Goal: Entertainment & Leisure: Consume media (video, audio)

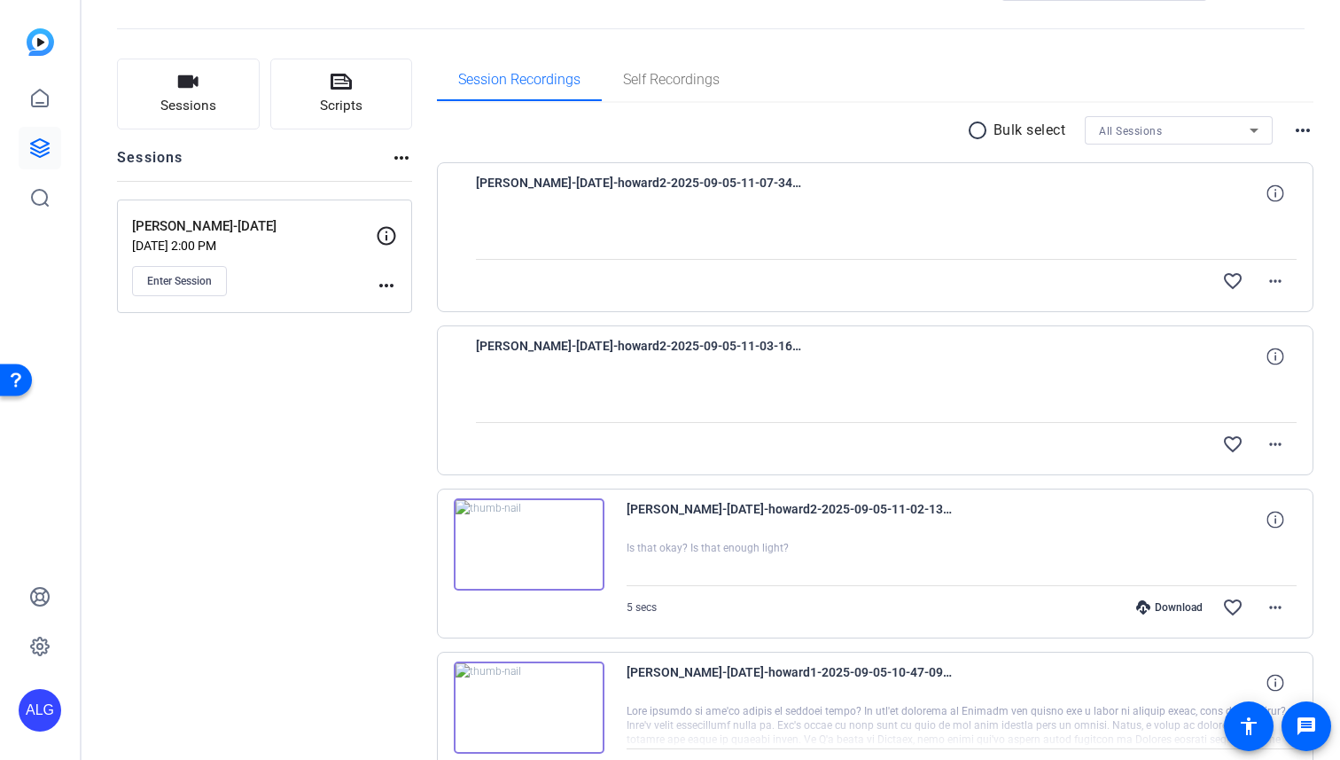
scroll to position [76, 0]
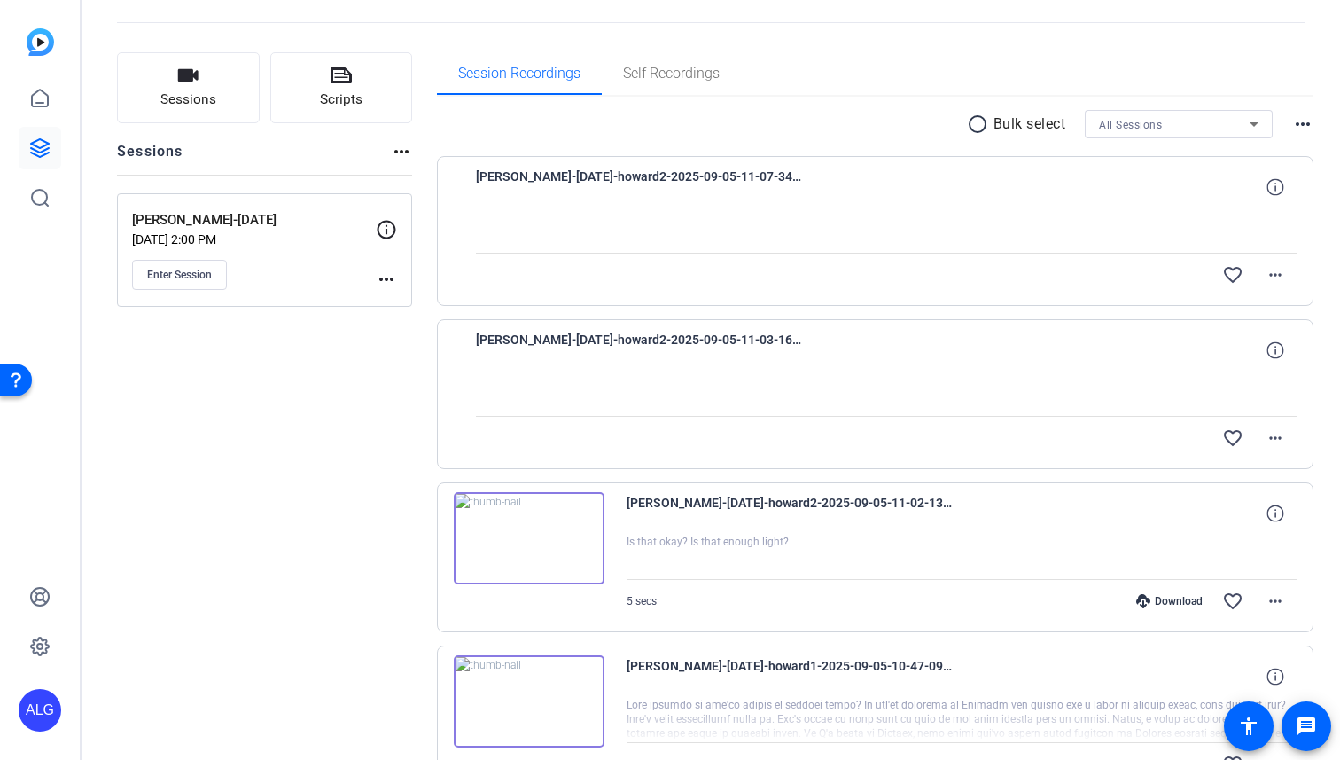
click at [1180, 612] on div "Download favorite_border more_horiz" at bounding box center [1062, 601] width 470 height 43
click at [1169, 605] on div "Download" at bounding box center [1169, 601] width 84 height 14
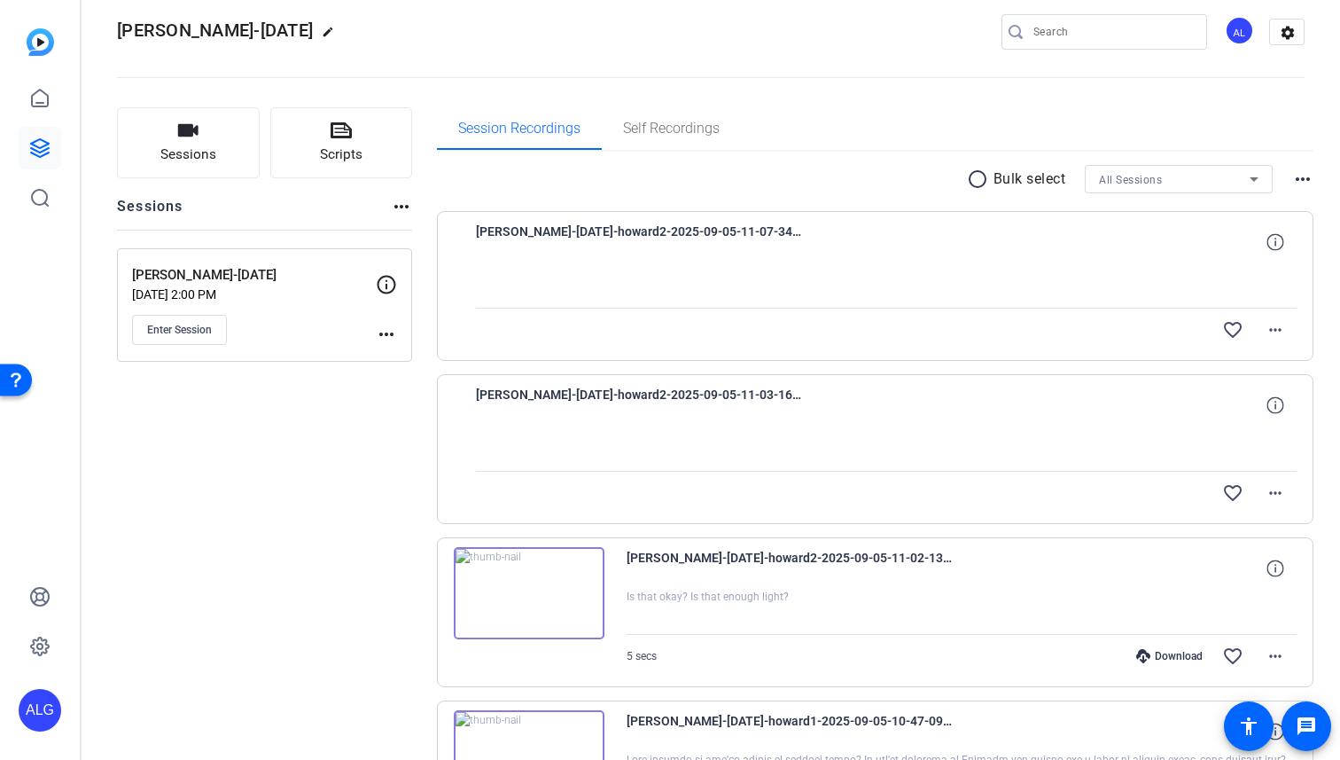
scroll to position [0, 0]
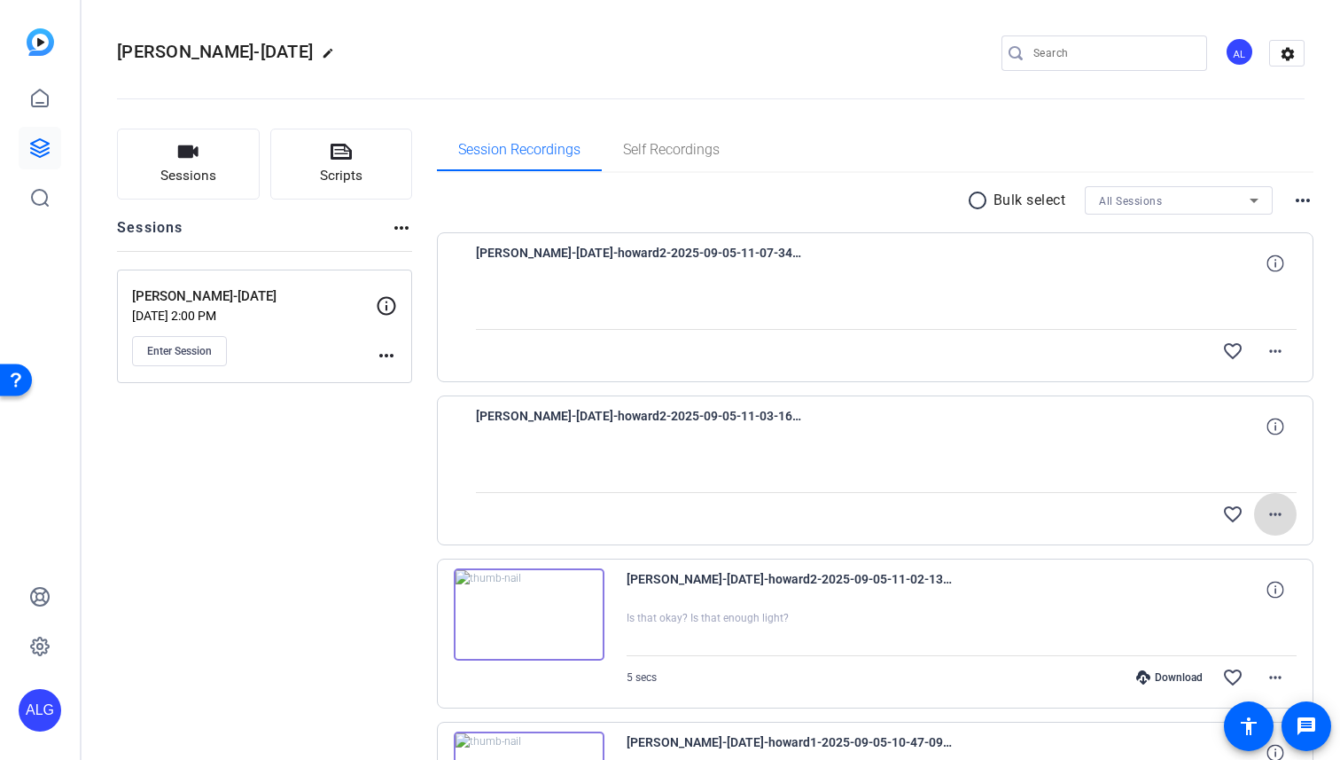
click at [1274, 513] on mat-icon "more_horiz" at bounding box center [1275, 513] width 21 height 21
click at [391, 561] on div at bounding box center [670, 380] width 1340 height 760
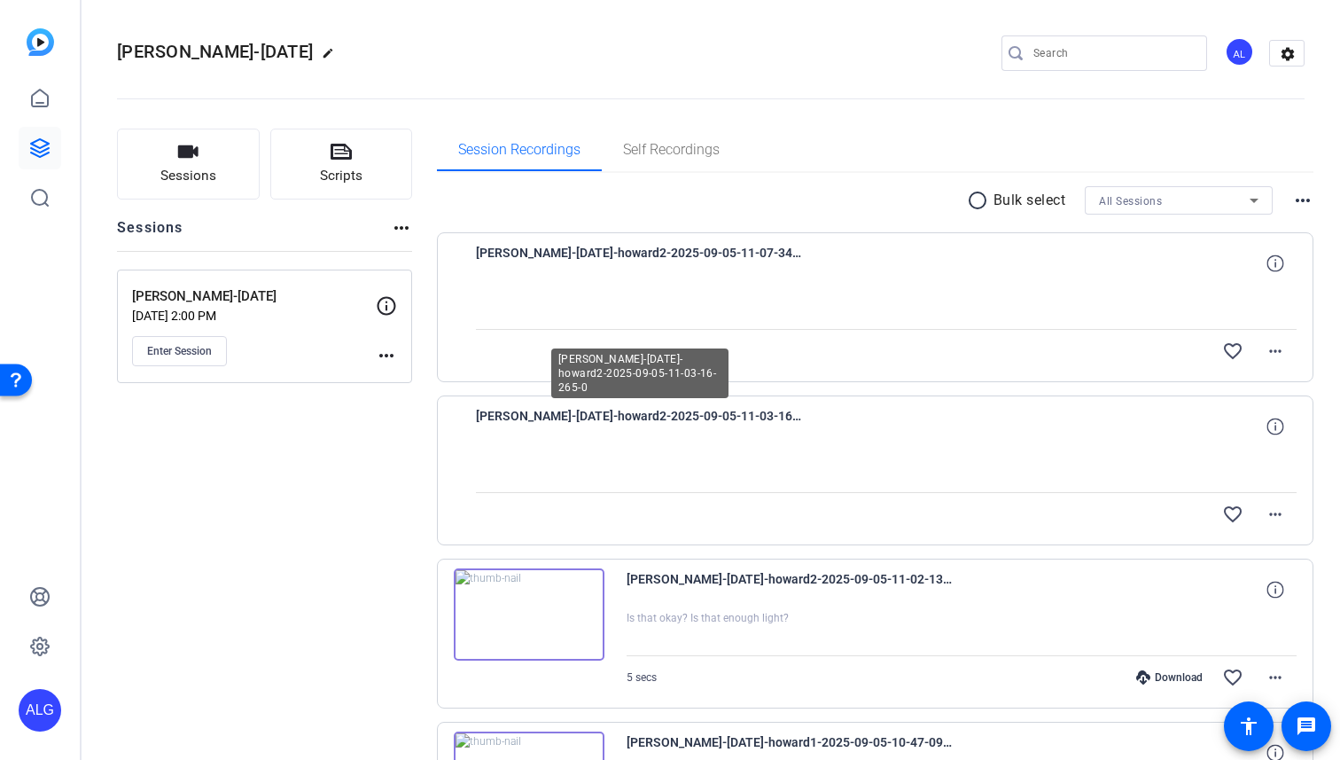
click at [605, 410] on span "[PERSON_NAME]-[DATE]-howard2-2025-09-05-11-03-16-265-0" at bounding box center [640, 426] width 328 height 43
click at [600, 417] on span "[PERSON_NAME]-[DATE]-howard2-2025-09-05-11-03-16-265-0" at bounding box center [640, 426] width 328 height 43
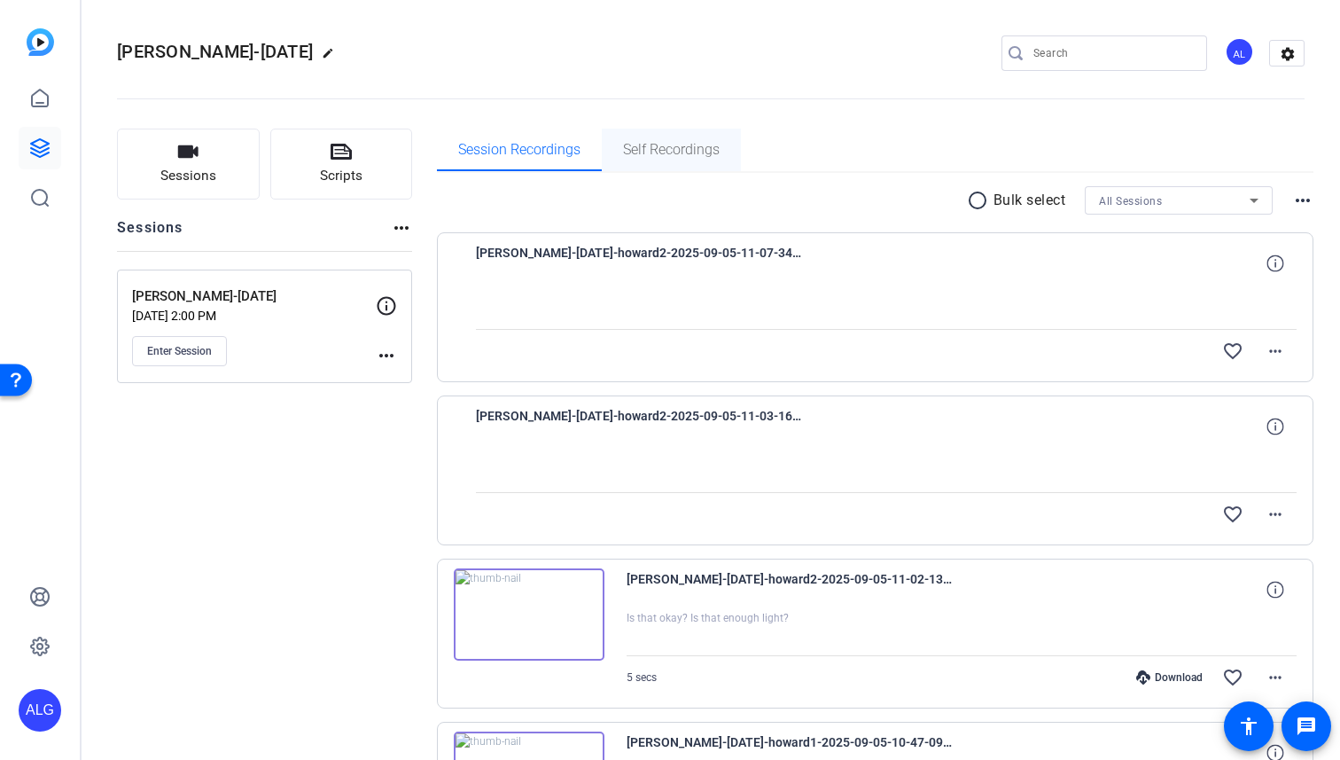
click at [683, 143] on span "Self Recordings" at bounding box center [671, 150] width 97 height 14
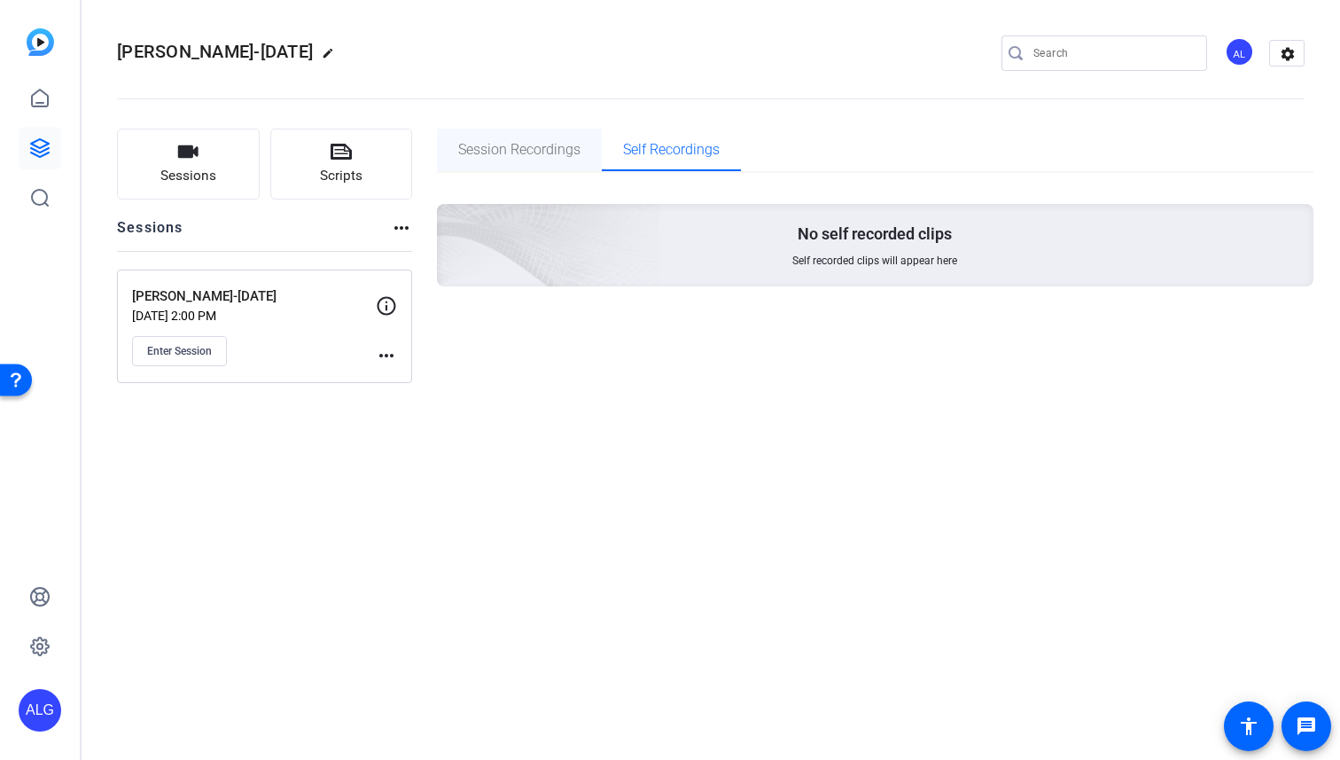
click at [574, 155] on span "Session Recordings" at bounding box center [519, 150] width 122 height 14
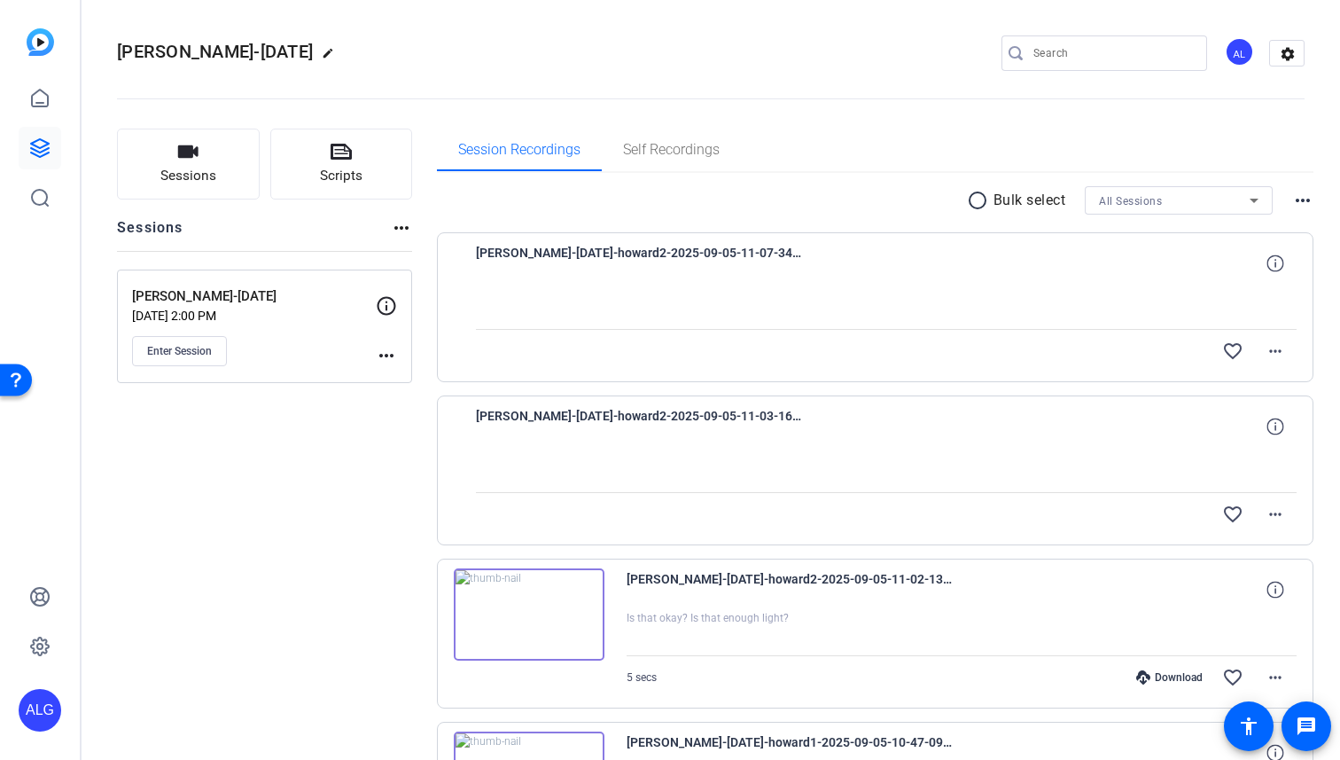
click at [553, 611] on img at bounding box center [529, 614] width 151 height 92
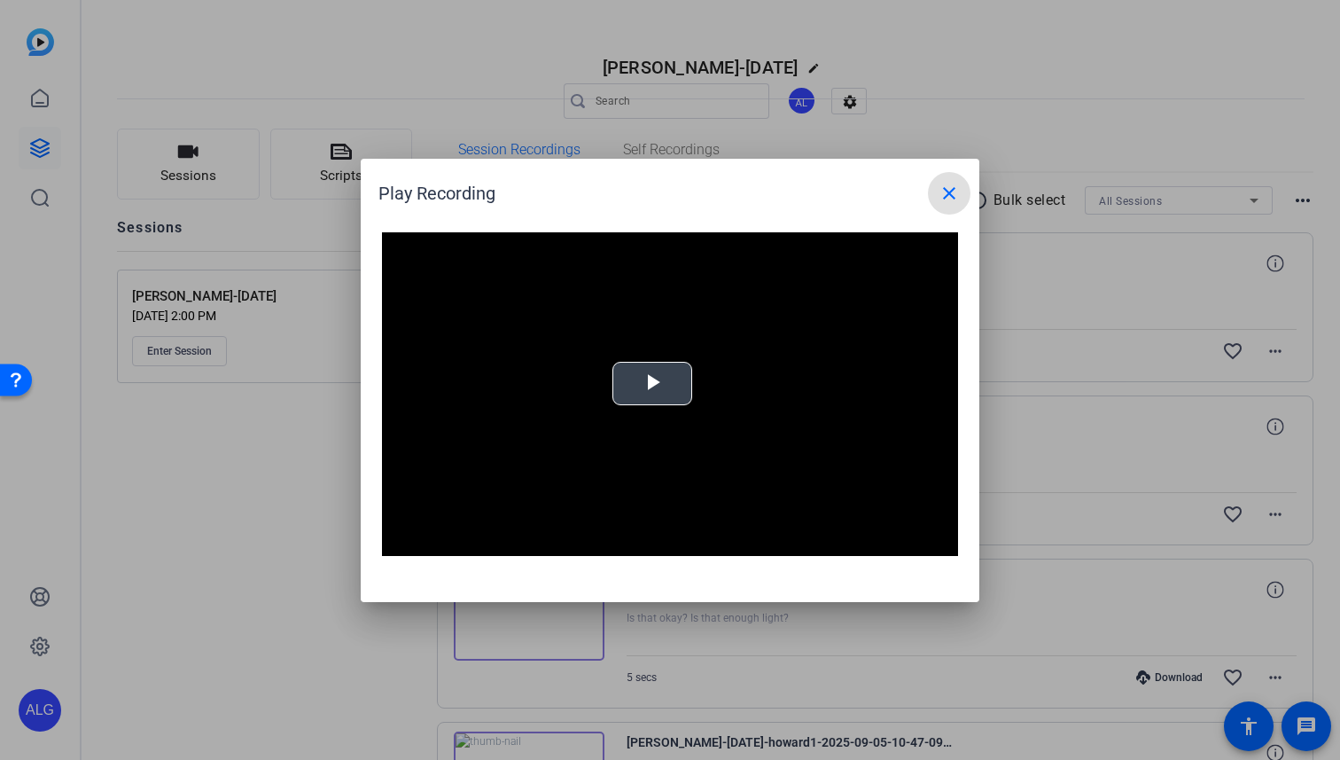
click at [670, 343] on video "Video Player" at bounding box center [670, 394] width 576 height 324
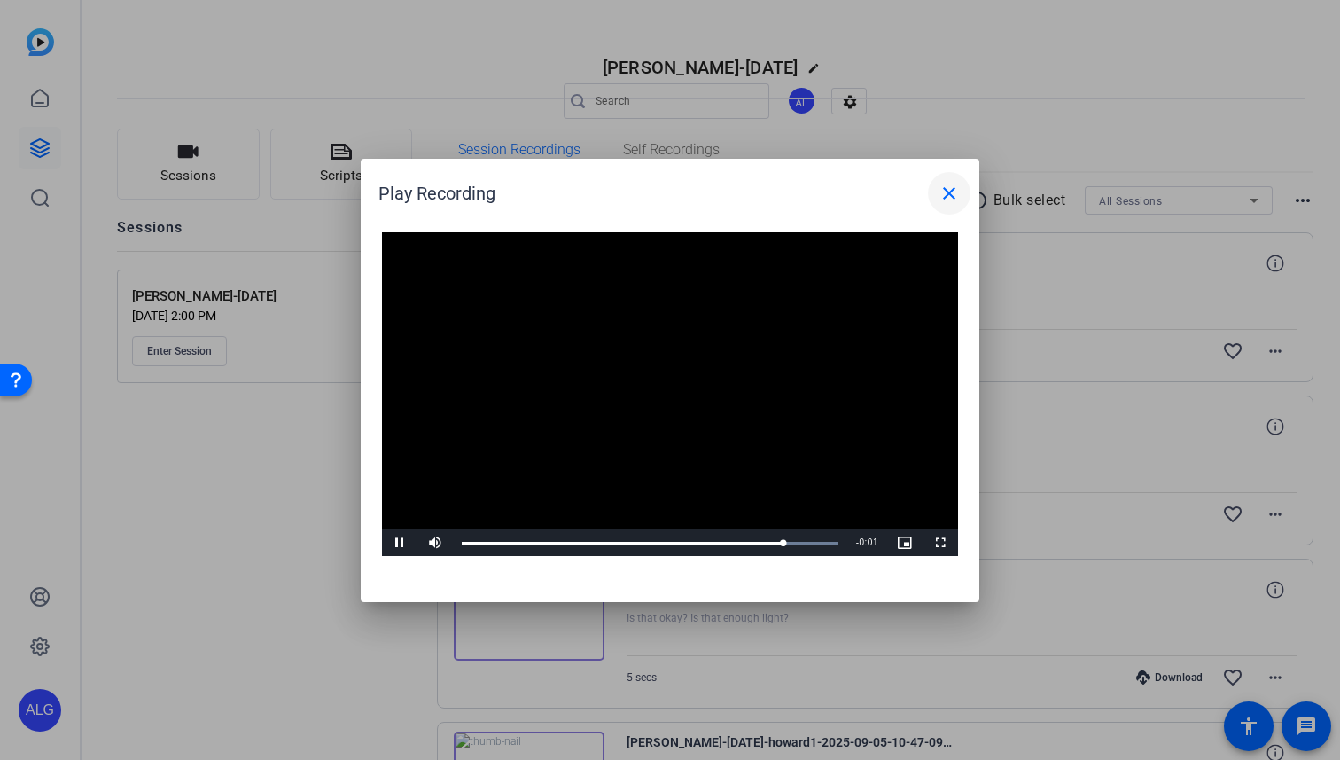
click at [947, 191] on mat-icon "close" at bounding box center [949, 193] width 21 height 21
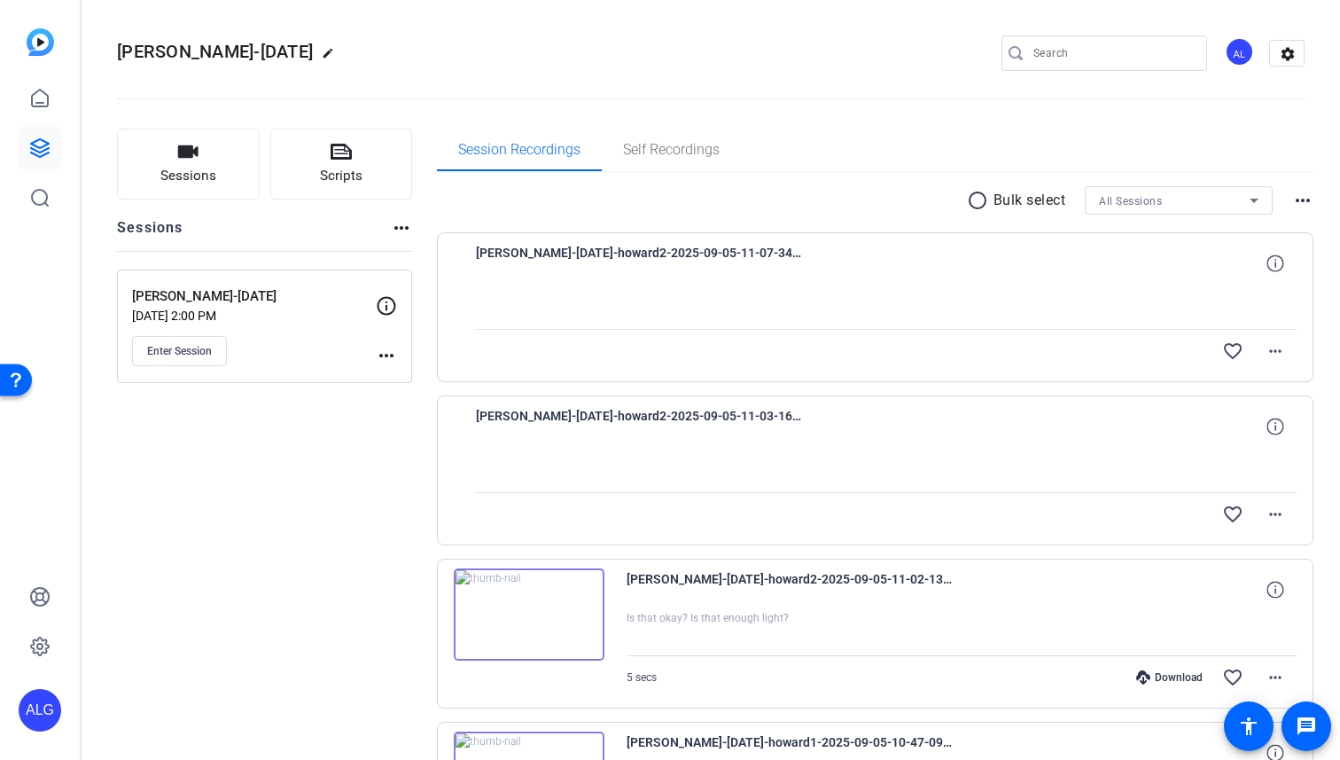
click at [586, 433] on span "[PERSON_NAME]-[DATE]-howard2-2025-09-05-11-03-16-265-0" at bounding box center [640, 426] width 328 height 43
click at [1285, 347] on mat-icon "more_horiz" at bounding box center [1275, 350] width 21 height 21
click at [1322, 332] on div at bounding box center [670, 380] width 1340 height 760
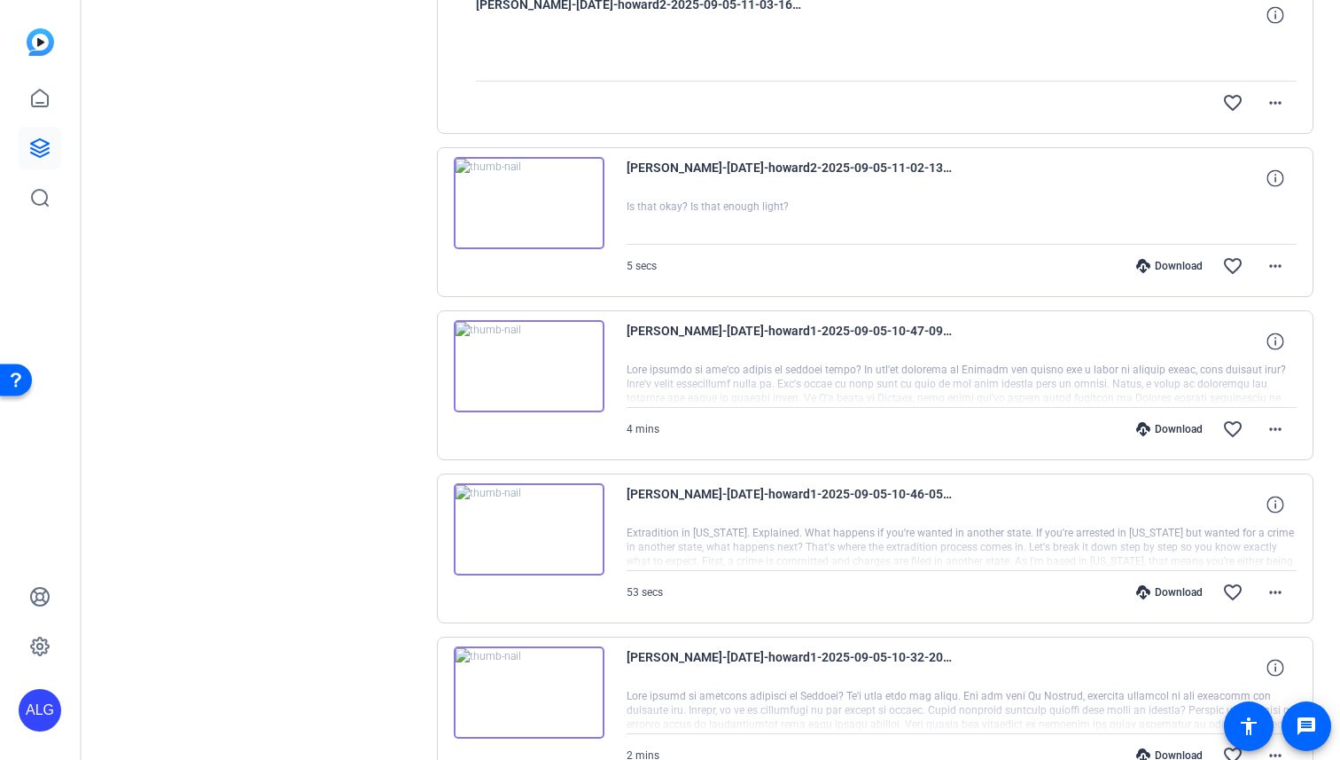
scroll to position [413, 0]
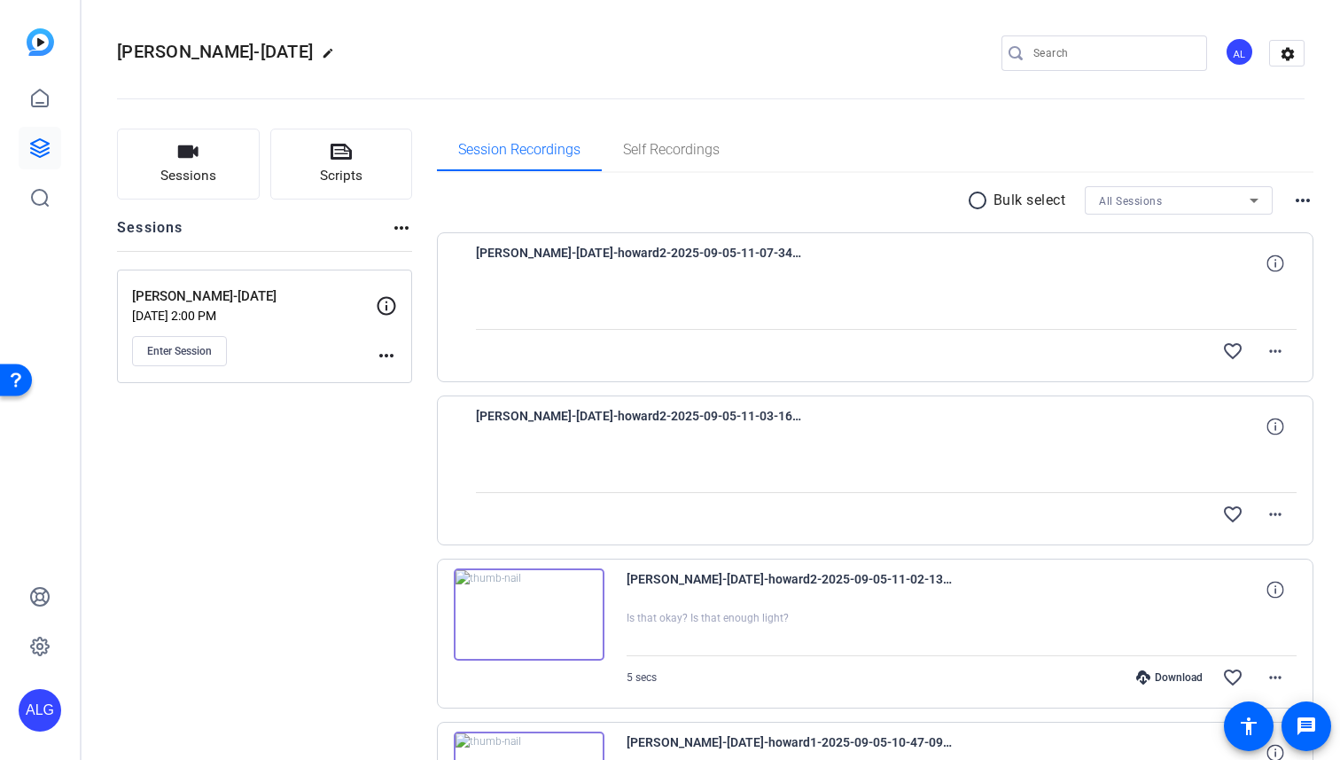
click at [846, 110] on openreel-divider-bar at bounding box center [711, 93] width 1188 height 54
click at [666, 140] on span "Self Recordings" at bounding box center [671, 150] width 97 height 43
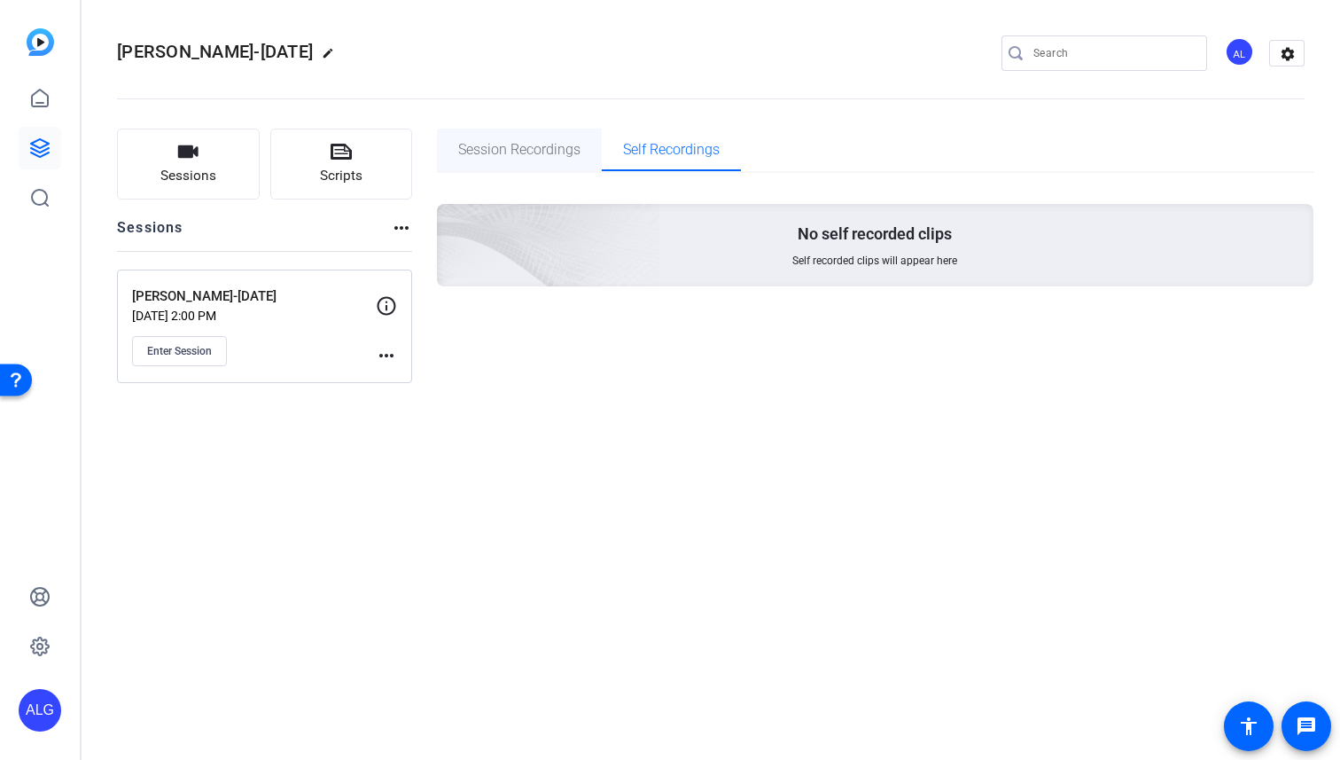
click at [544, 151] on span "Session Recordings" at bounding box center [519, 150] width 122 height 14
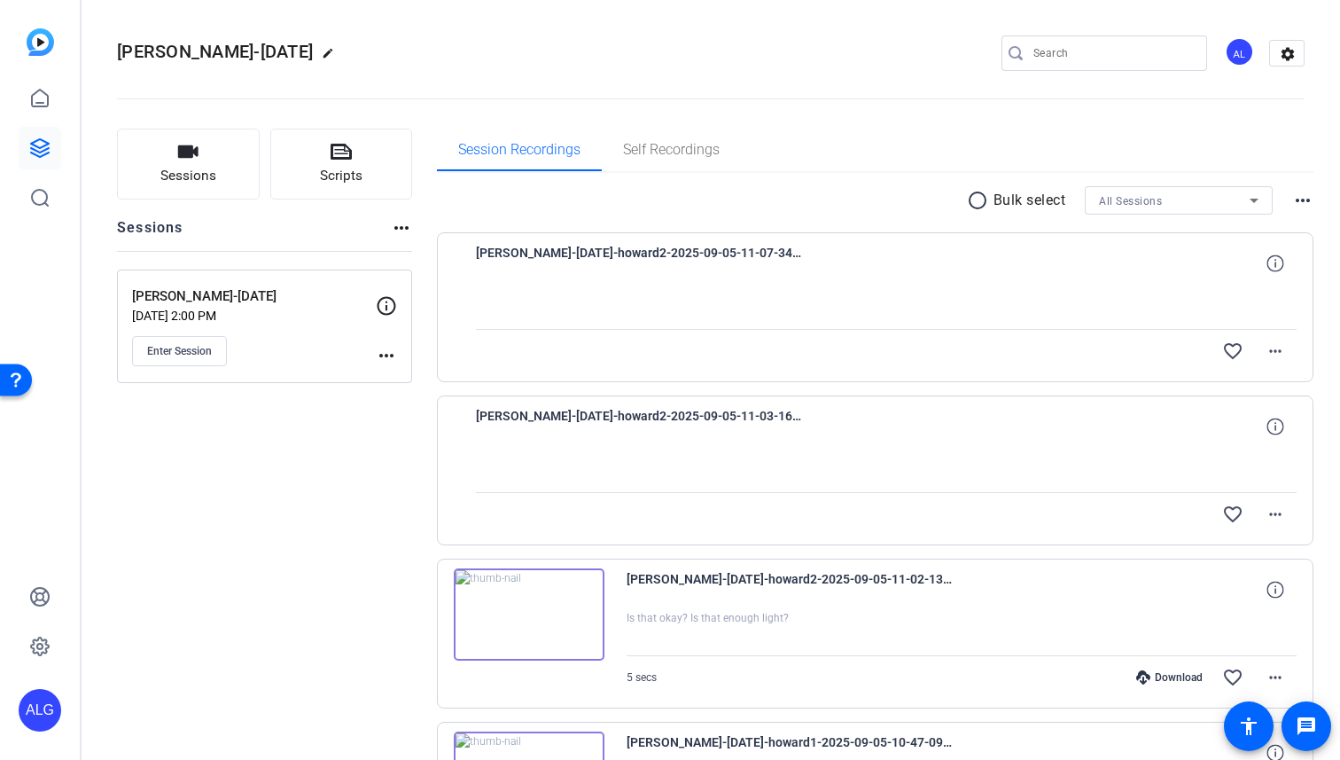
click at [808, 138] on div "Session Recordings Self Recordings" at bounding box center [875, 150] width 877 height 43
click at [726, 157] on div "Self Recordings" at bounding box center [671, 150] width 139 height 43
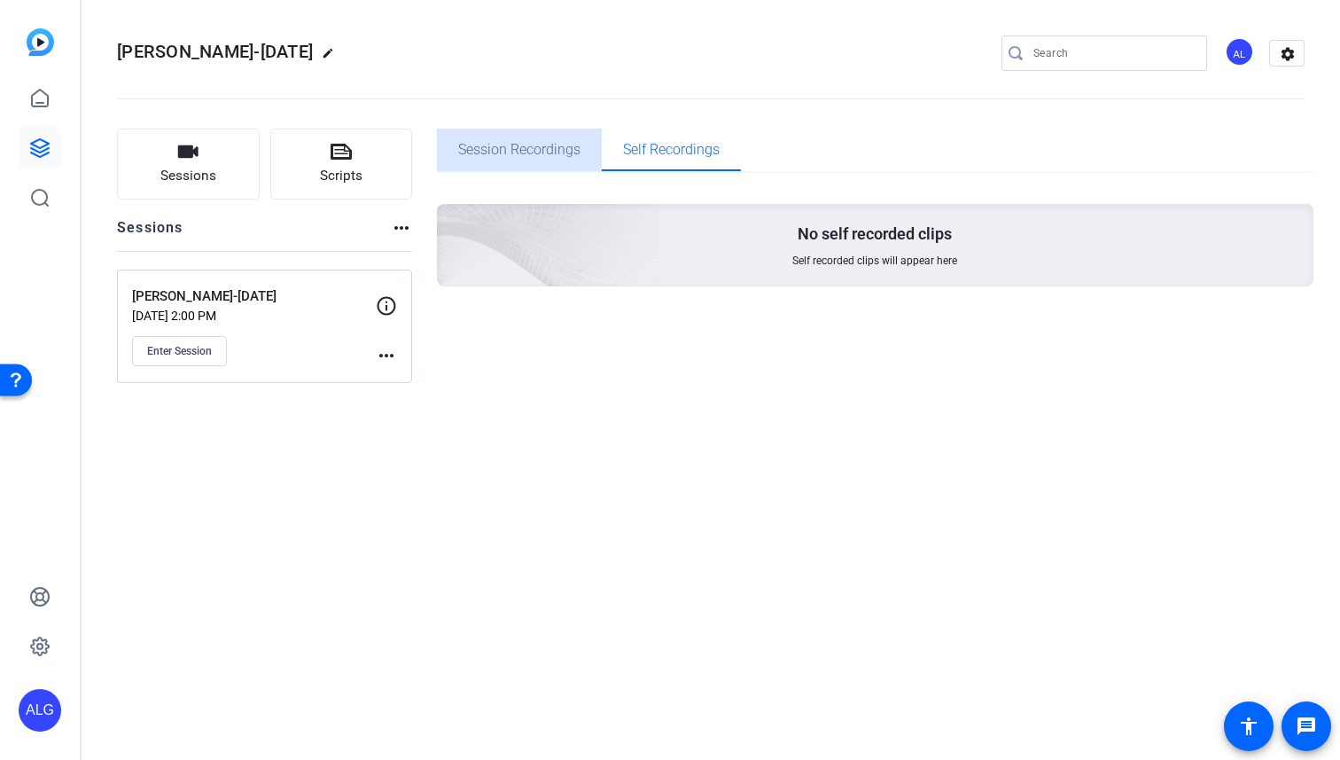
click at [517, 160] on span "Session Recordings" at bounding box center [519, 150] width 122 height 43
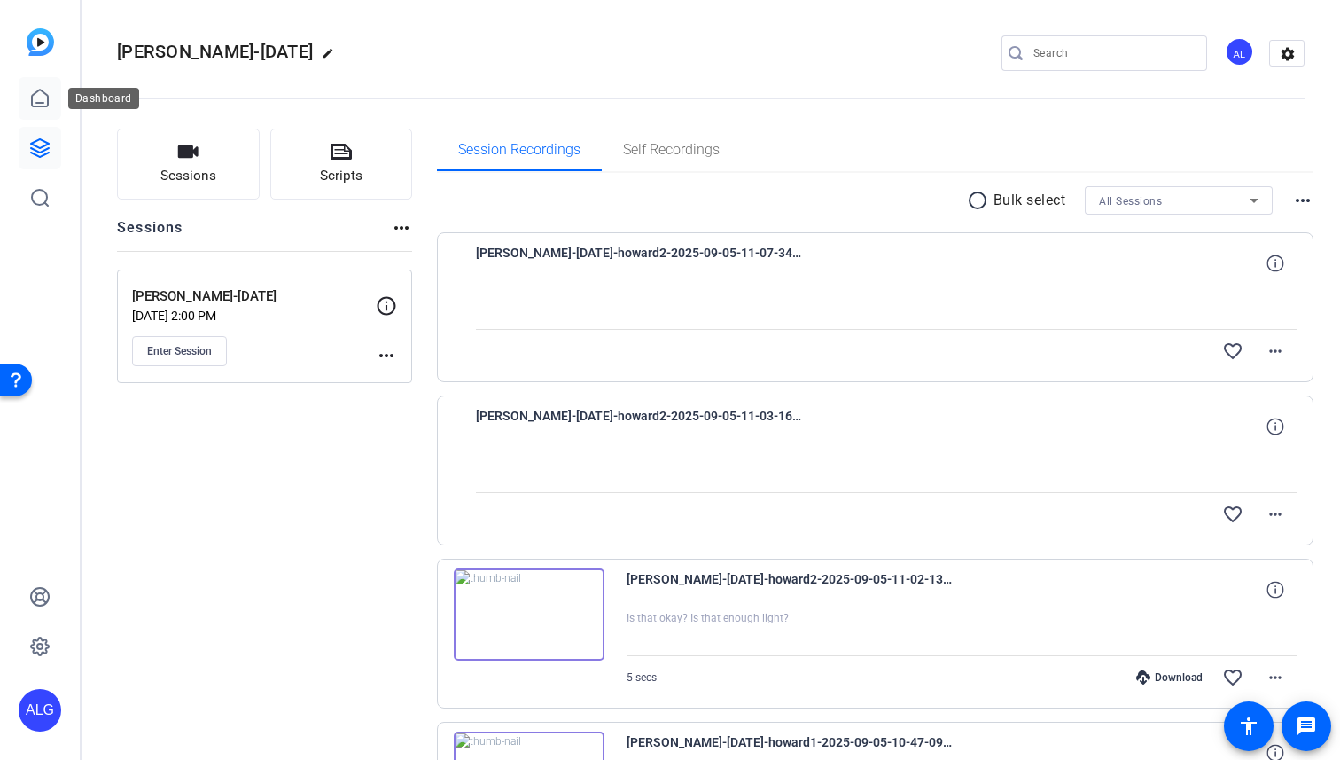
click at [45, 90] on icon at bounding box center [39, 98] width 21 height 21
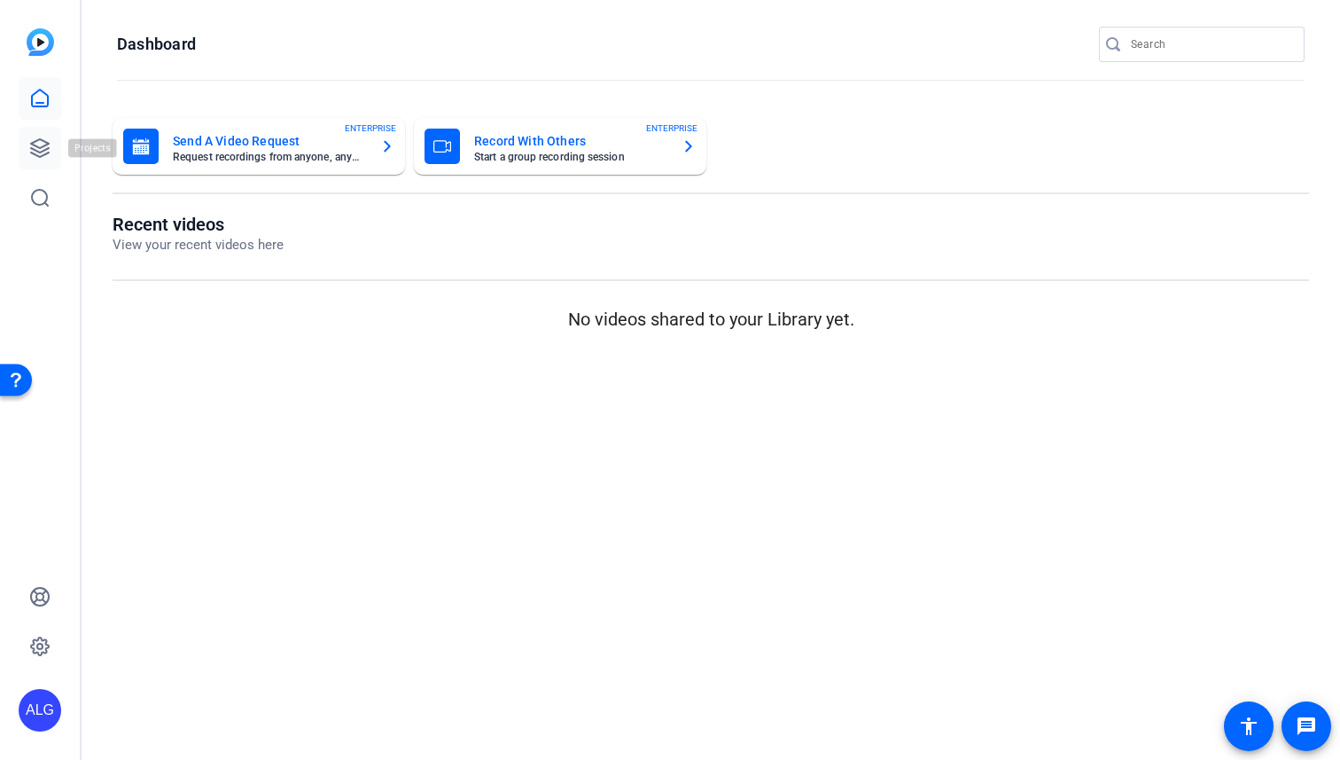
click at [33, 142] on icon at bounding box center [40, 148] width 18 height 18
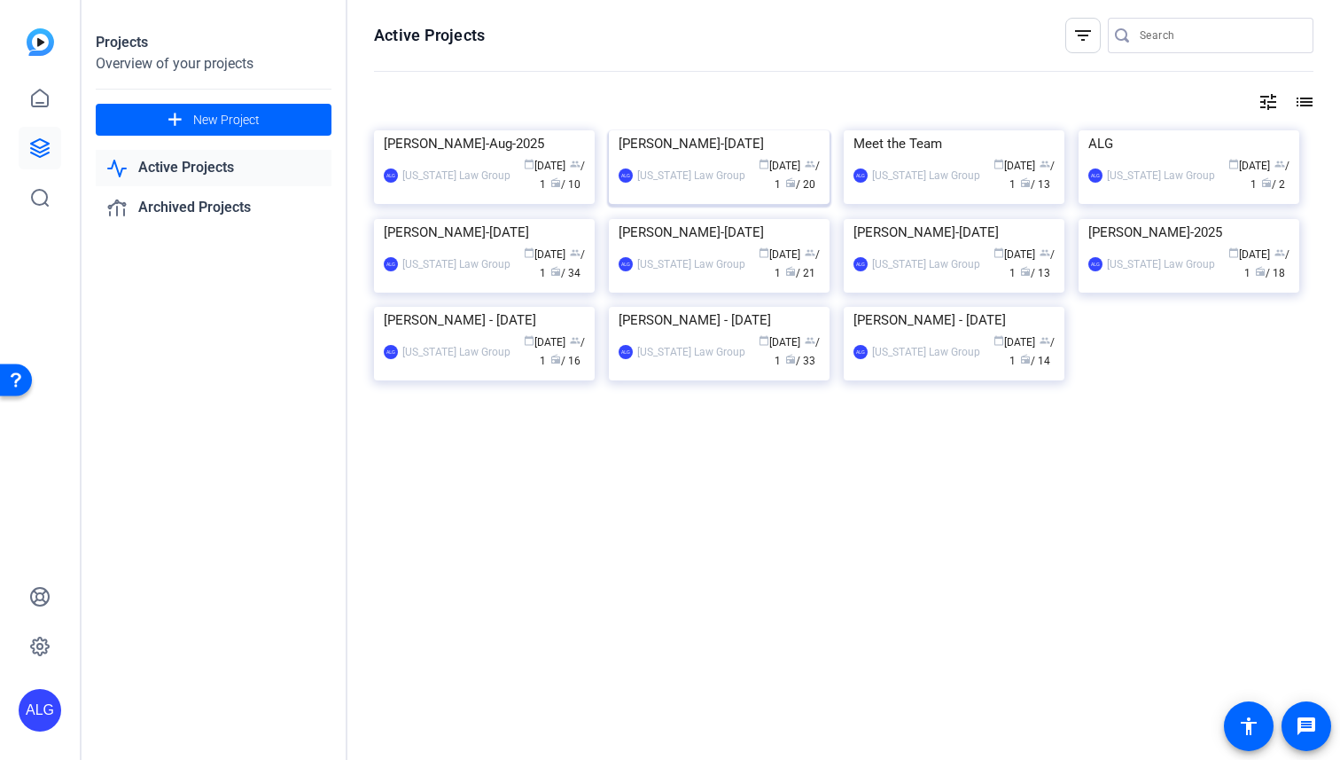
click at [740, 130] on img at bounding box center [719, 130] width 221 height 0
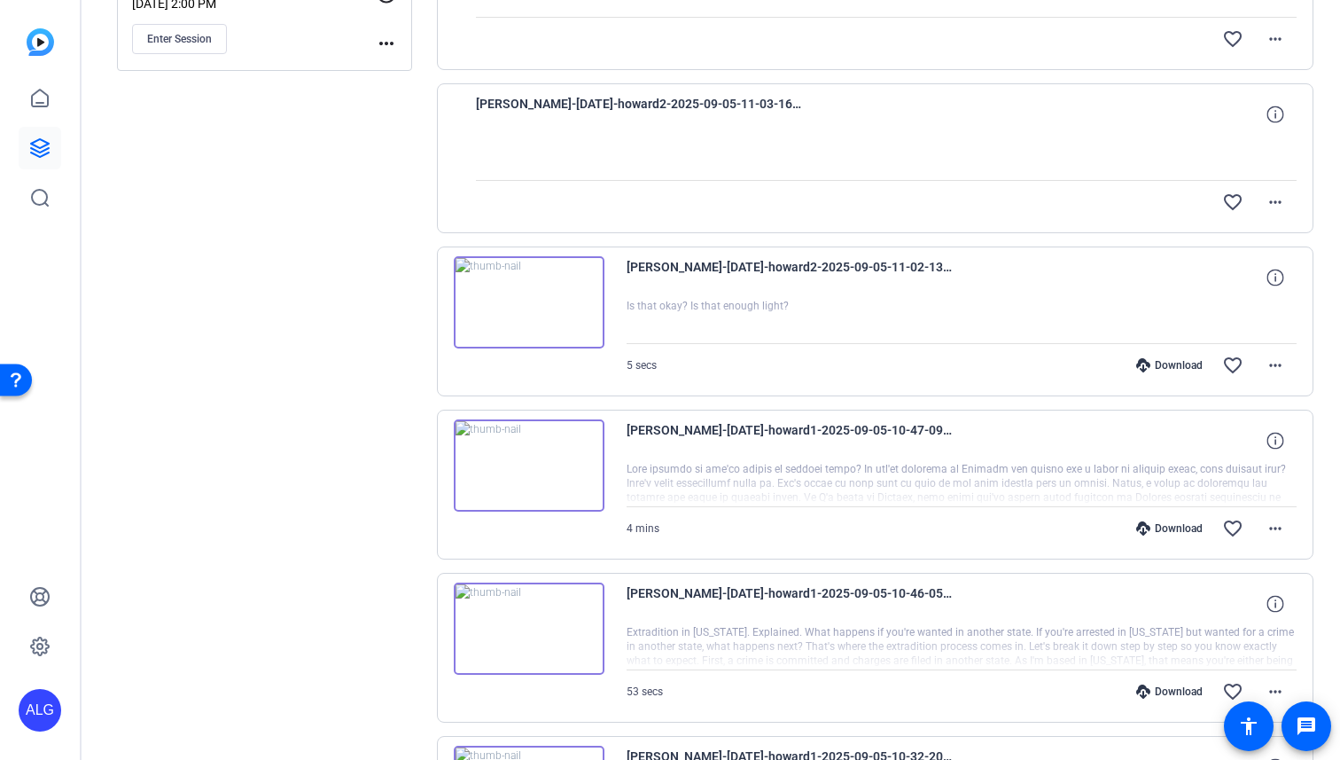
scroll to position [326, 0]
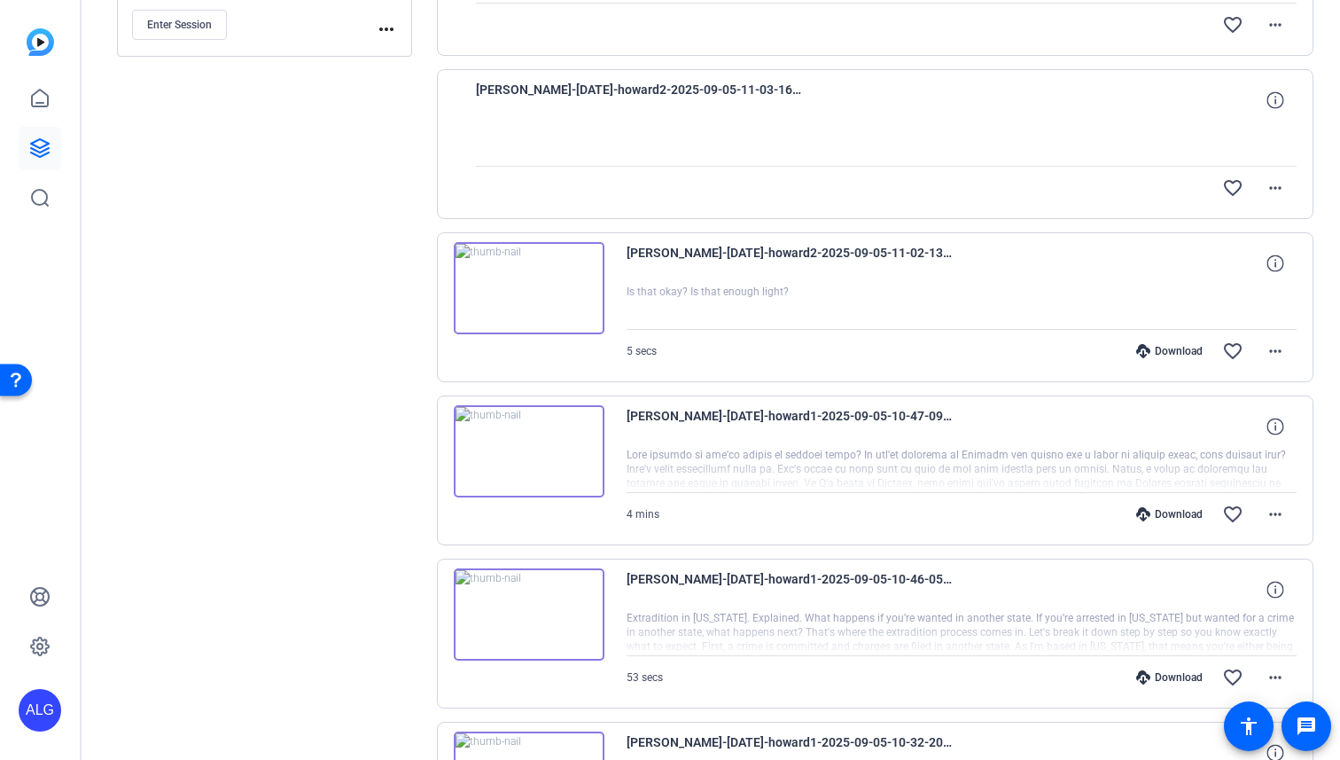
click at [1163, 355] on div "Download" at bounding box center [1169, 351] width 84 height 14
click at [534, 437] on img at bounding box center [529, 451] width 151 height 92
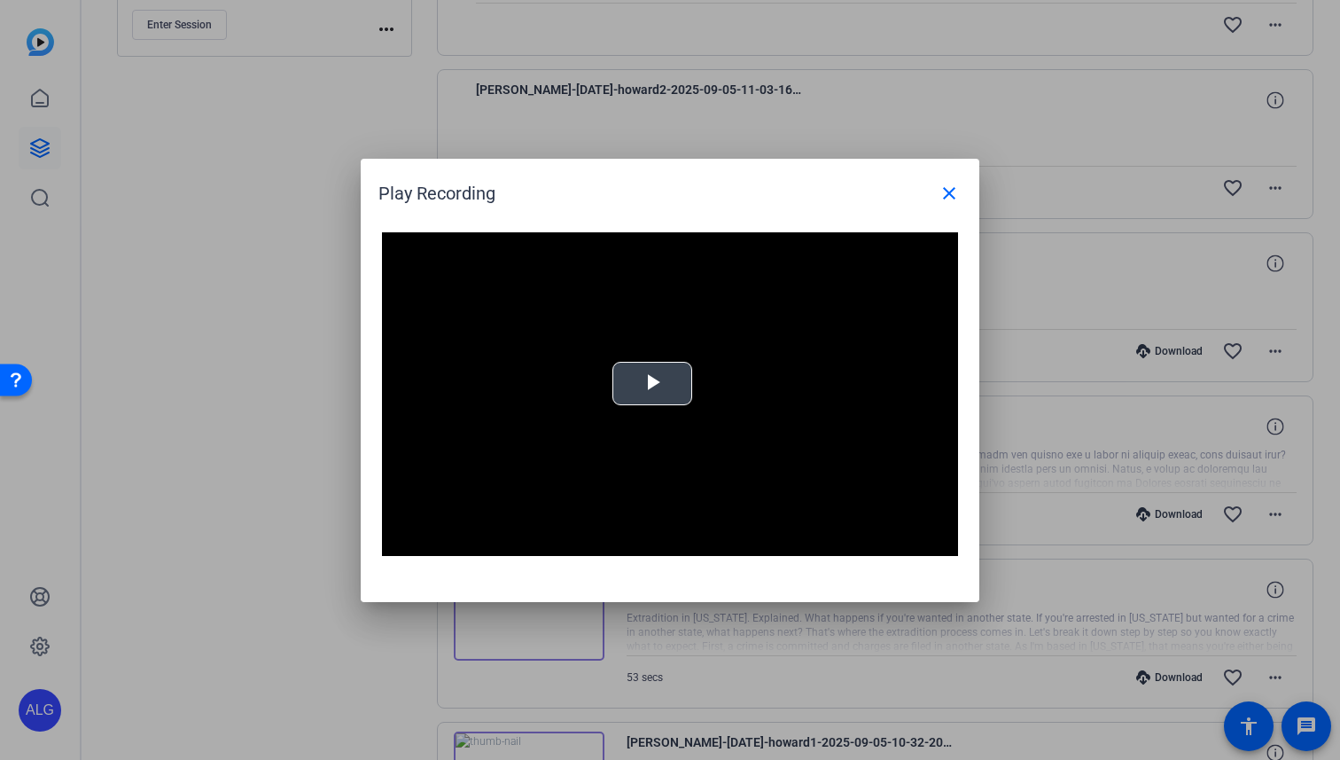
click at [640, 417] on video "Video Player" at bounding box center [670, 394] width 576 height 324
click at [941, 199] on mat-icon "close" at bounding box center [949, 193] width 21 height 21
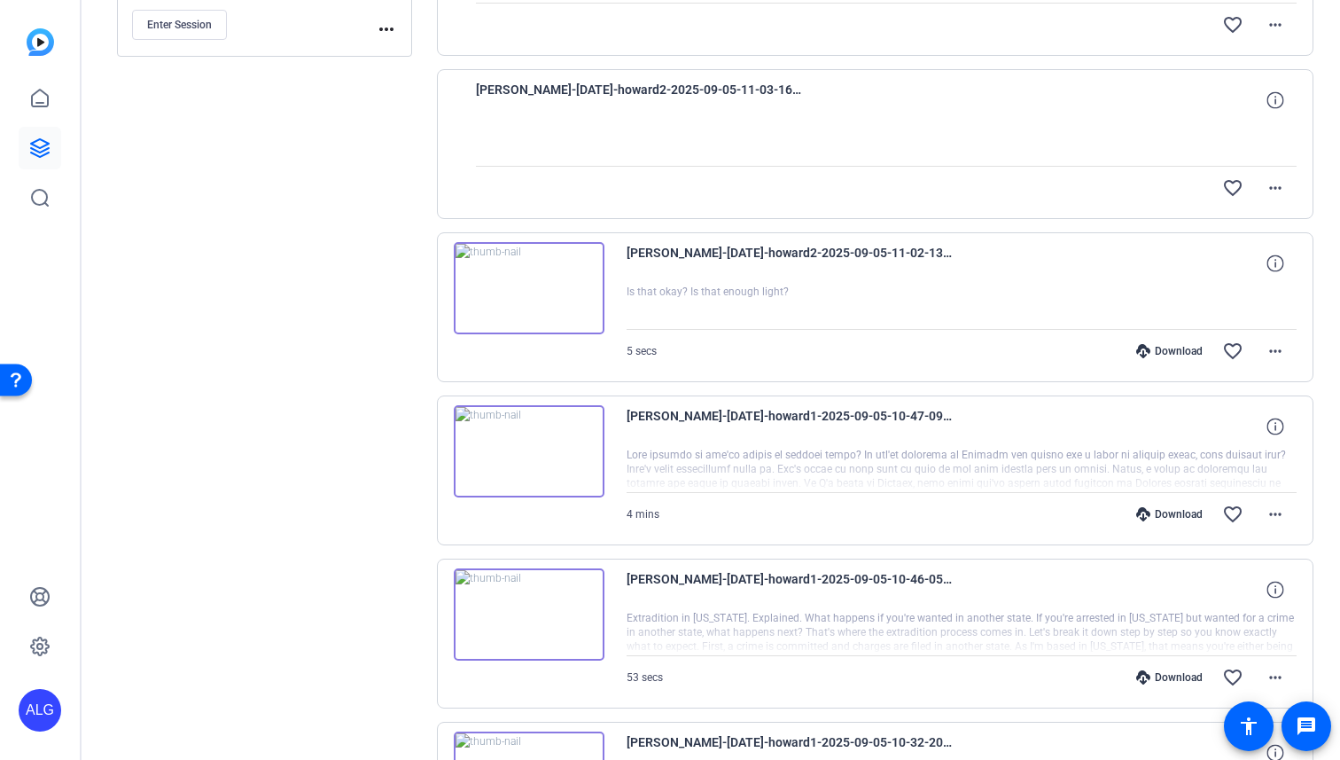
click at [519, 620] on img at bounding box center [529, 614] width 151 height 92
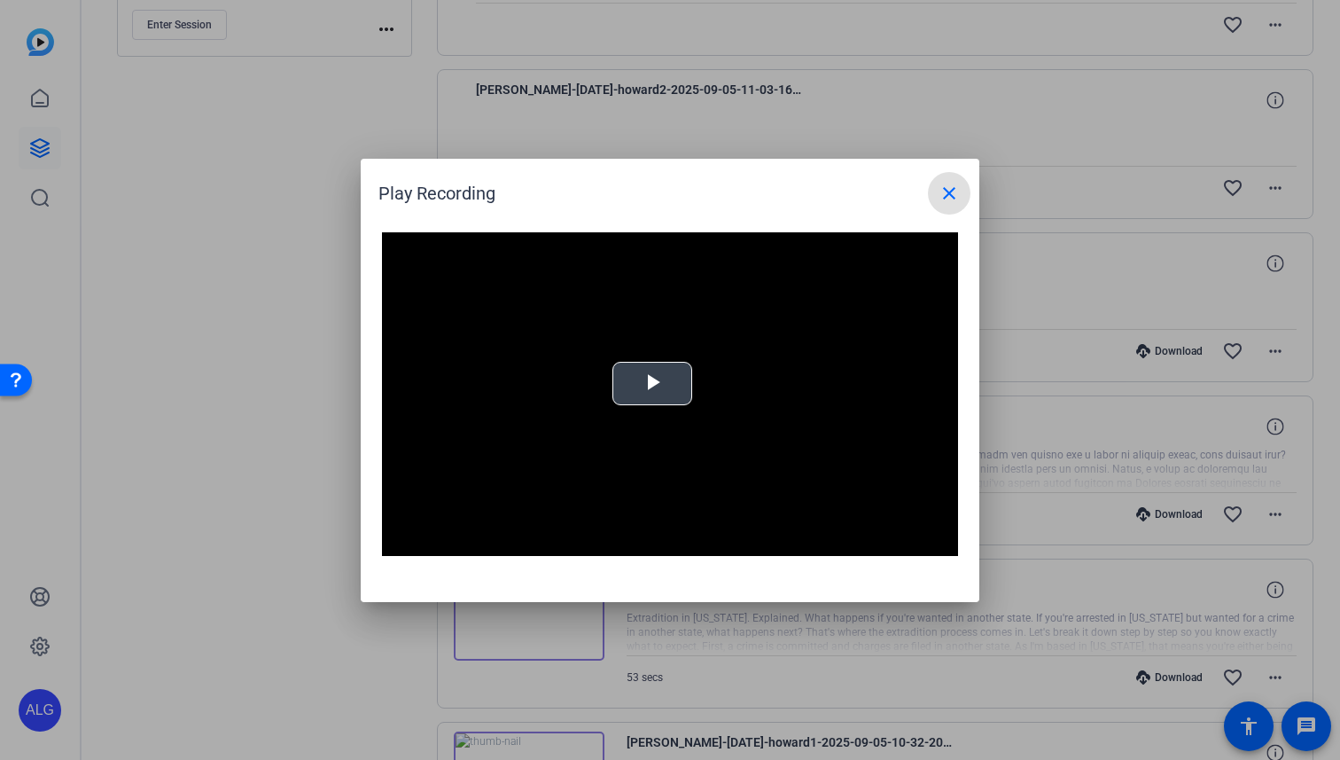
click at [683, 355] on video "Video Player" at bounding box center [670, 394] width 576 height 324
click at [958, 191] on mat-icon "close" at bounding box center [949, 193] width 21 height 21
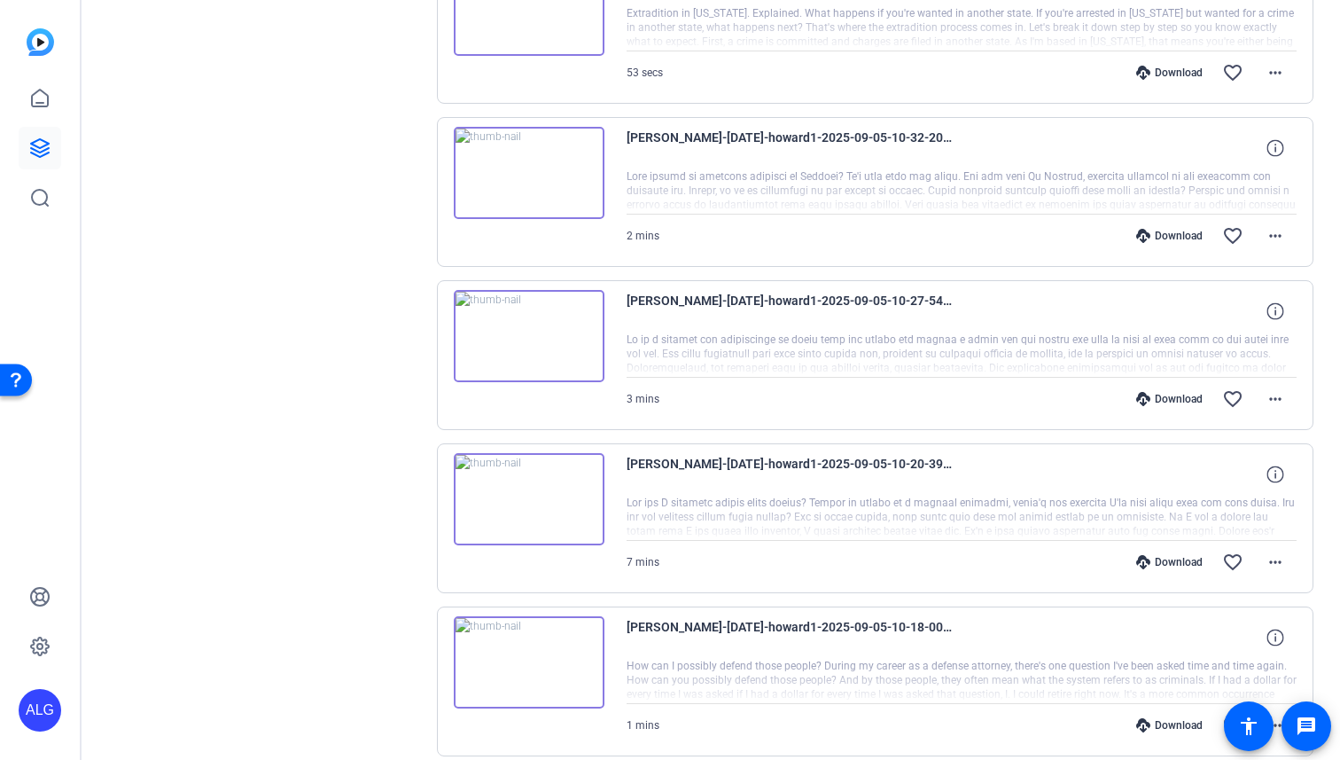
scroll to position [932, 0]
click at [518, 178] on img at bounding box center [529, 172] width 151 height 92
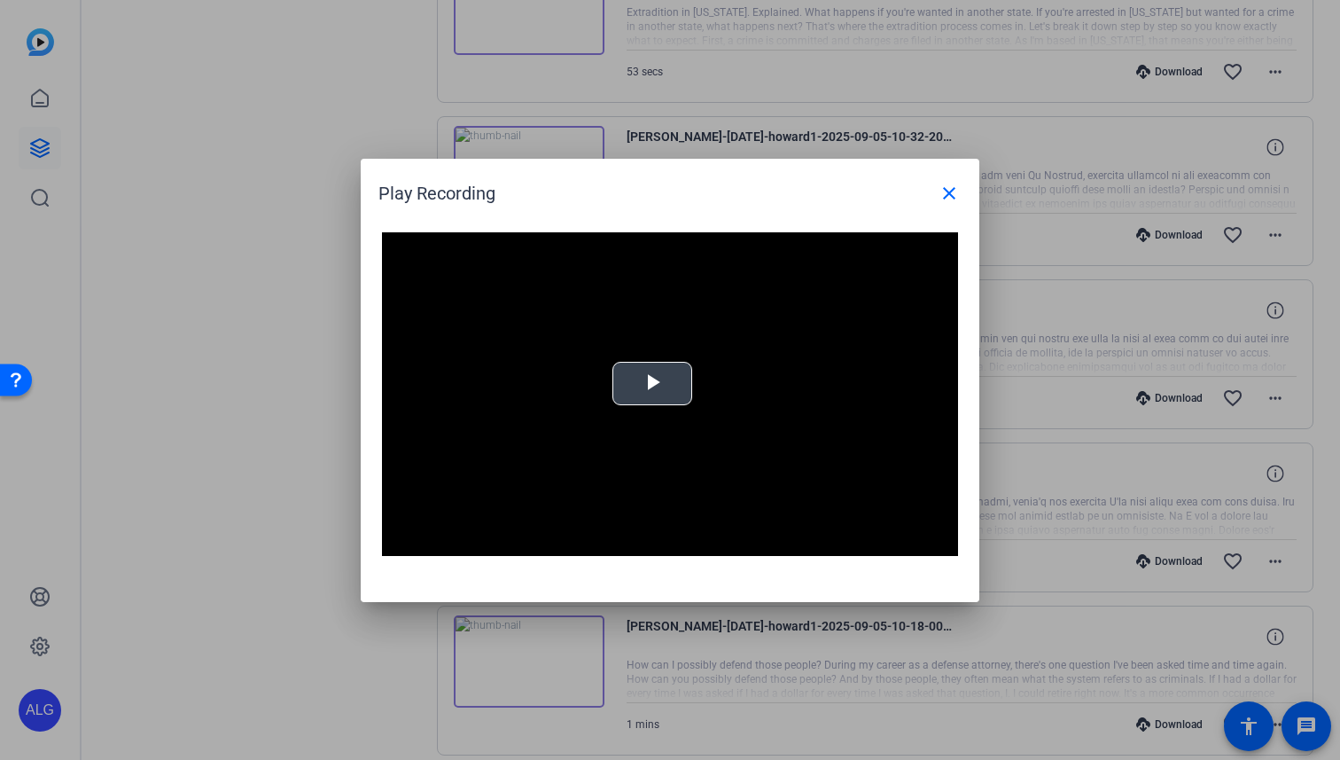
click at [610, 386] on video "Video Player" at bounding box center [670, 394] width 576 height 324
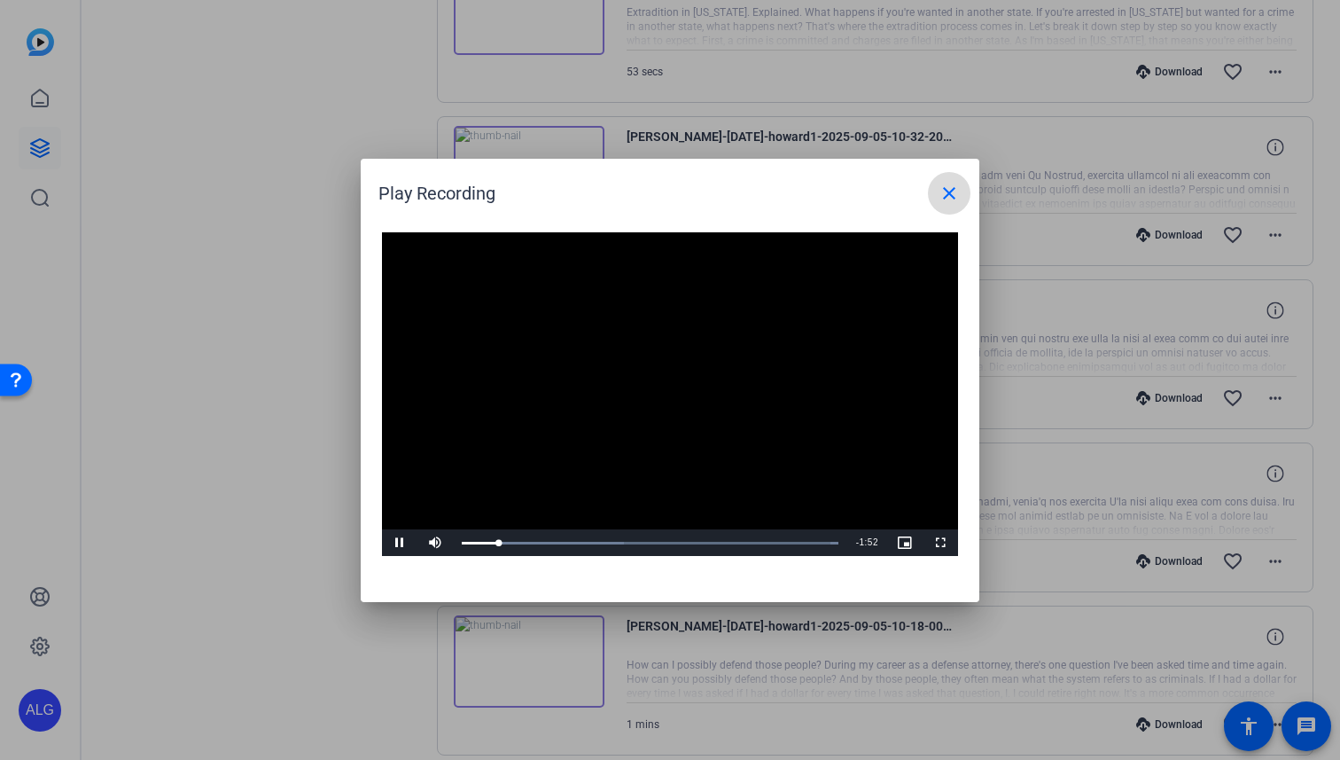
click at [952, 180] on span at bounding box center [949, 193] width 43 height 43
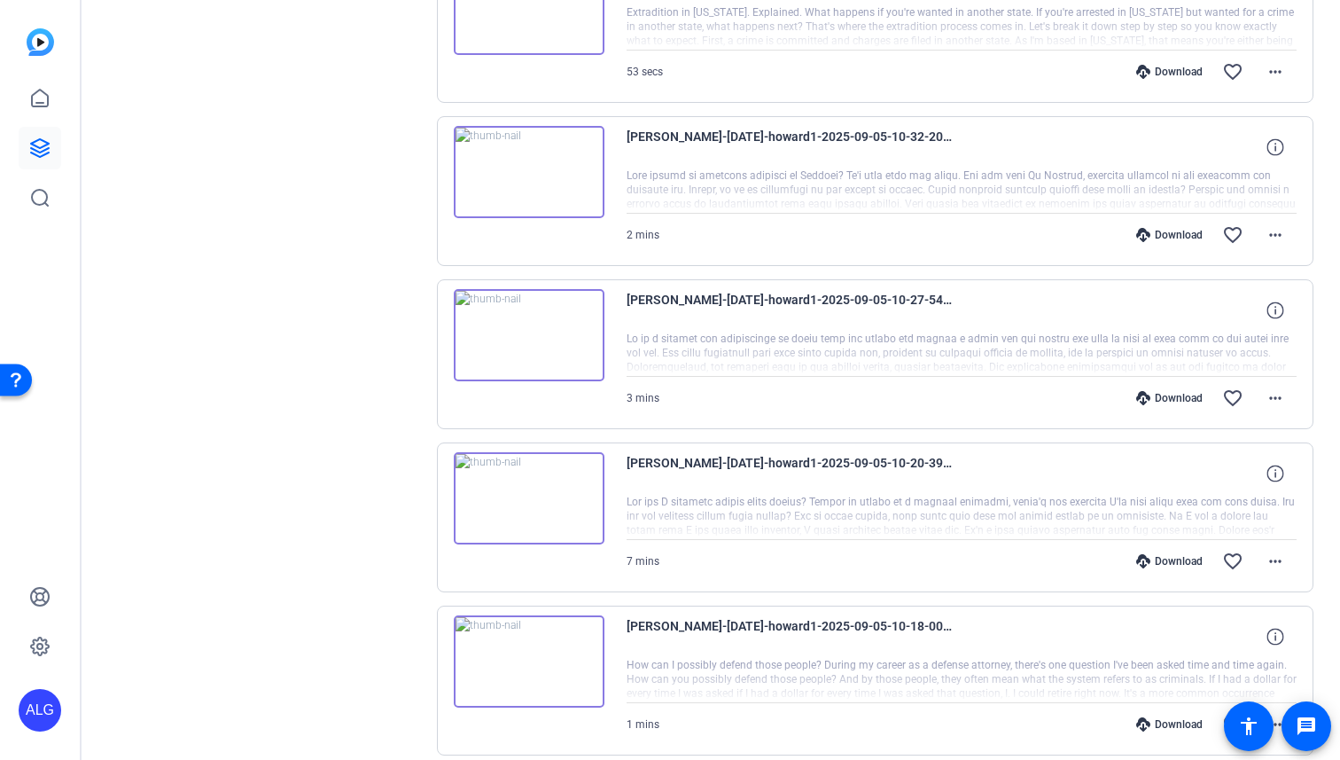
click at [370, 291] on div "Sessions Scripts Sessions more_horiz [PERSON_NAME]-[DATE] [DATE] 2:00 PM Enter …" at bounding box center [264, 102] width 295 height 1810
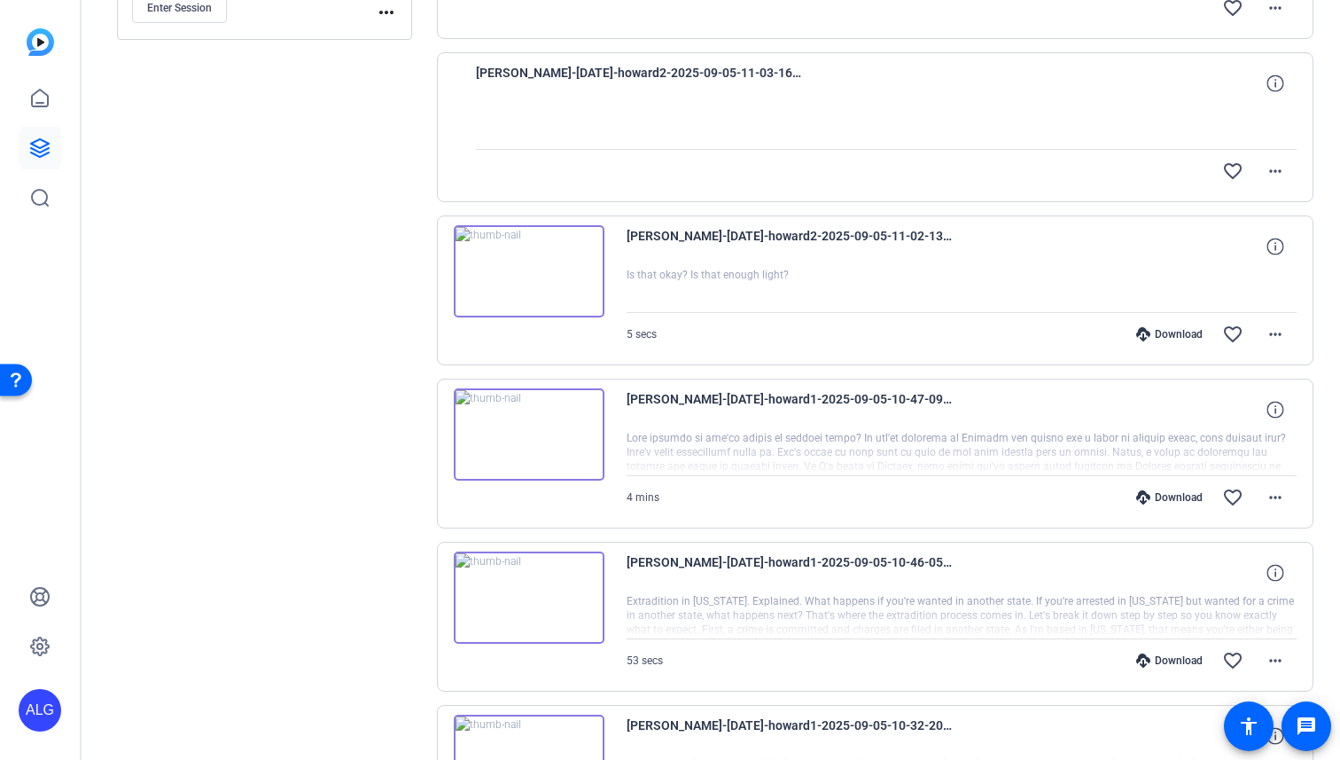
scroll to position [0, 0]
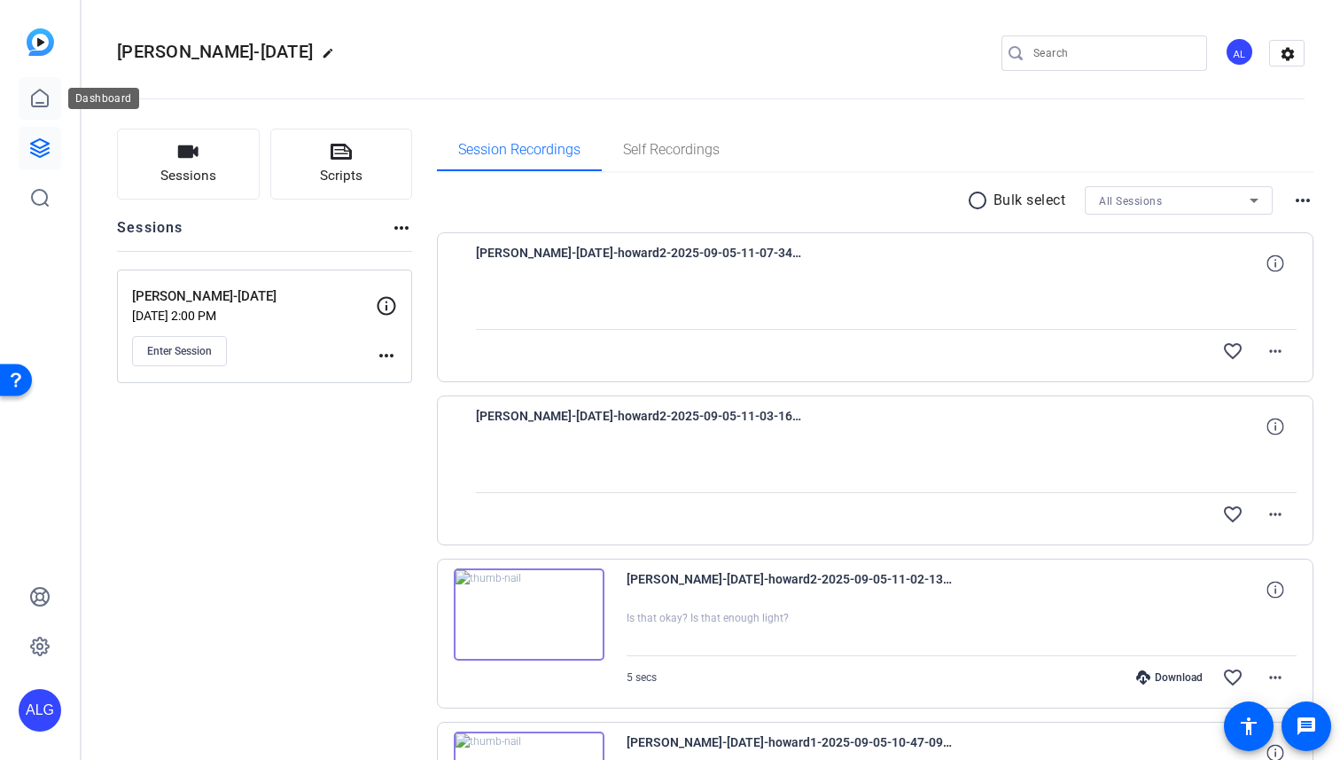
click at [43, 96] on icon at bounding box center [39, 98] width 21 height 21
